Goal: Find specific page/section: Find specific page/section

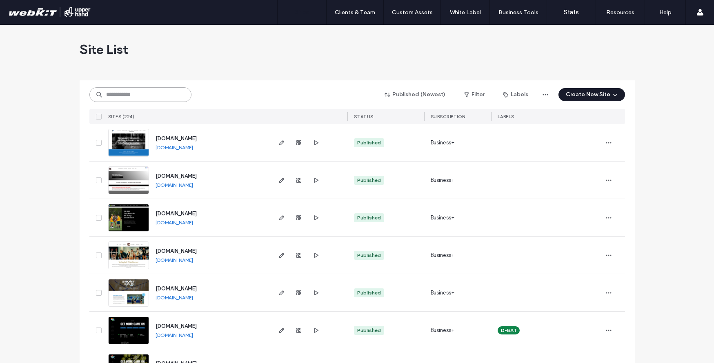
click at [146, 91] on input at bounding box center [140, 94] width 102 height 15
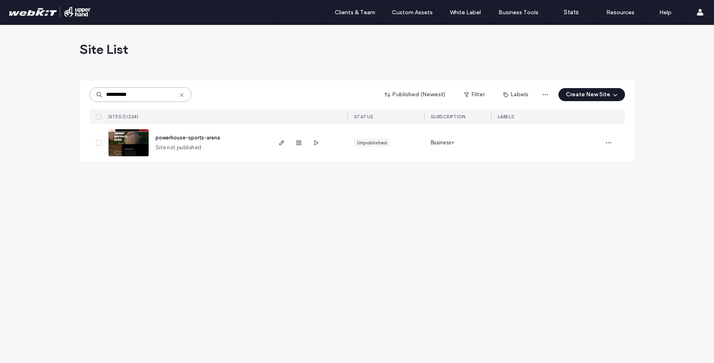
type input "**********"
click at [173, 136] on span "powerhouse-sports-arena" at bounding box center [187, 138] width 64 height 6
